Goal: Task Accomplishment & Management: Use online tool/utility

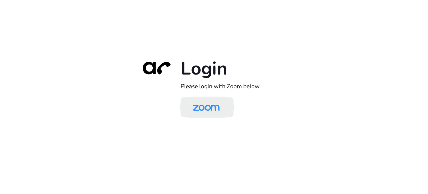
click at [207, 109] on img at bounding box center [206, 107] width 38 height 18
click at [196, 102] on img at bounding box center [206, 107] width 38 height 18
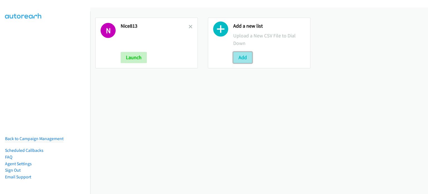
click at [238, 55] on button "Add" at bounding box center [242, 57] width 19 height 11
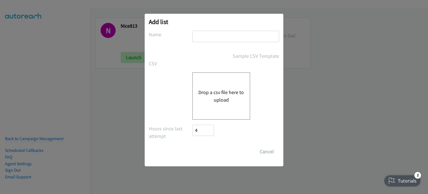
click at [225, 90] on button "Drop a csv file here to upload" at bounding box center [222, 95] width 46 height 15
click at [233, 80] on div "Drop a csv file here to upload" at bounding box center [221, 95] width 58 height 47
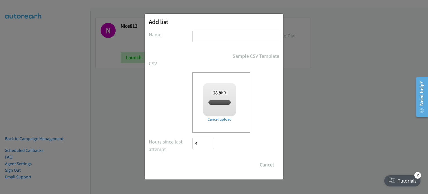
checkbox input "true"
click at [210, 32] on input "text" at bounding box center [235, 36] width 87 height 11
type input "HPTH14"
click at [208, 164] on input "Save List" at bounding box center [206, 164] width 29 height 11
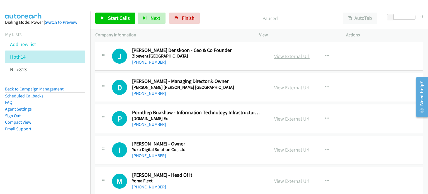
click at [279, 57] on link "View External Url" at bounding box center [291, 56] width 35 height 6
click at [284, 86] on link "View External Url" at bounding box center [291, 87] width 35 height 6
click at [292, 120] on link "View External Url" at bounding box center [291, 118] width 35 height 6
click at [284, 150] on link "View External Url" at bounding box center [291, 149] width 35 height 6
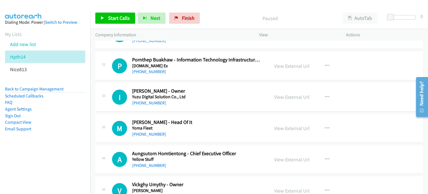
scroll to position [53, 0]
click at [283, 129] on link "View External Url" at bounding box center [291, 128] width 35 height 6
